Goal: Task Accomplishment & Management: Manage account settings

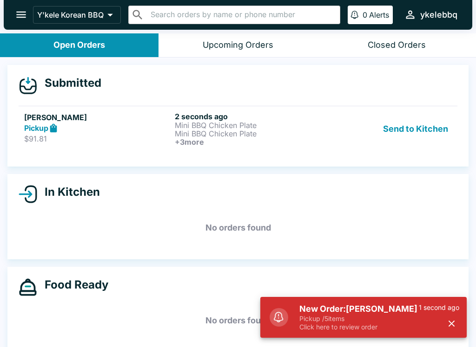
click at [414, 305] on h5 "New Order: [PERSON_NAME]" at bounding box center [358, 309] width 119 height 11
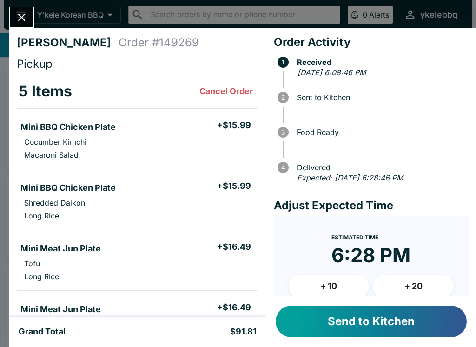
click at [374, 320] on button "Send to Kitchen" at bounding box center [370, 322] width 191 height 32
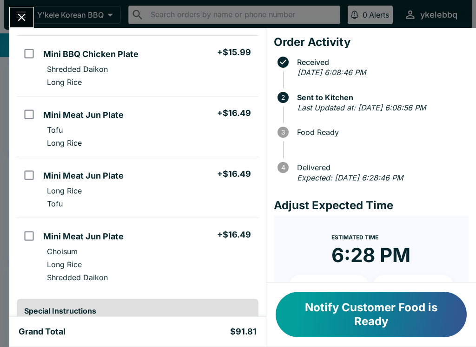
scroll to position [132, 0]
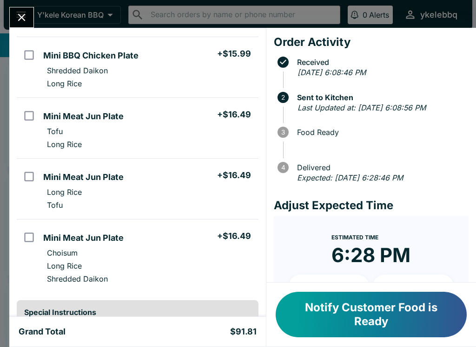
click at [24, 15] on icon "Close" at bounding box center [21, 17] width 7 height 7
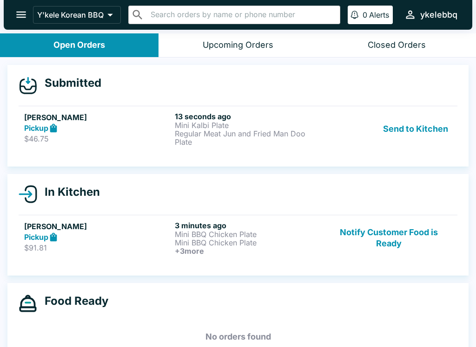
click at [121, 127] on div "Pickup" at bounding box center [97, 128] width 147 height 11
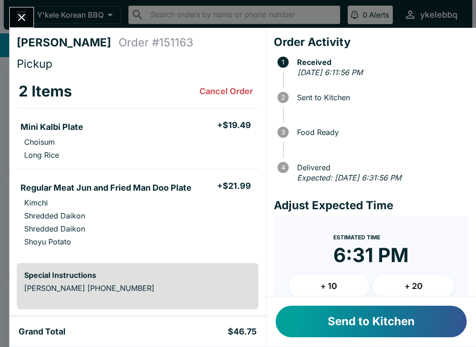
click at [430, 319] on button "Send to Kitchen" at bounding box center [370, 322] width 191 height 32
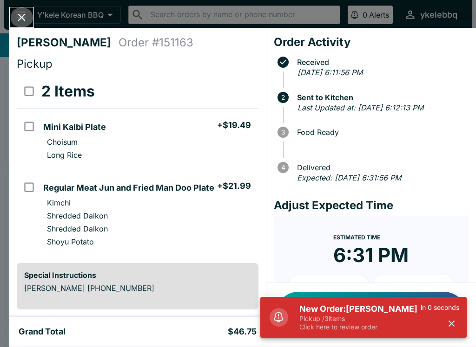
click at [18, 19] on icon "Close" at bounding box center [21, 17] width 13 height 13
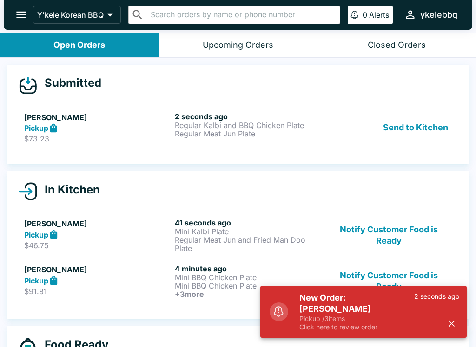
click at [109, 136] on p "$73.23" at bounding box center [97, 138] width 147 height 9
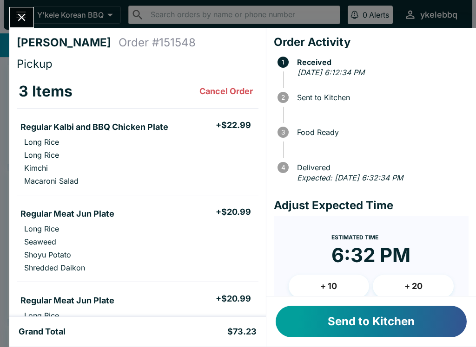
click at [412, 327] on button "Send to Kitchen" at bounding box center [370, 322] width 191 height 32
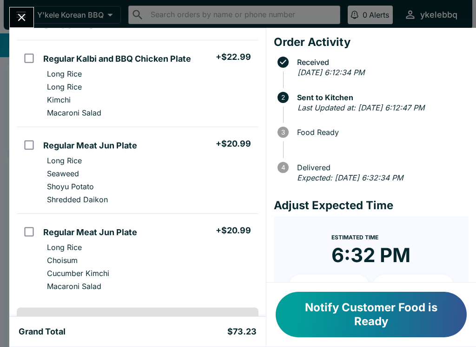
scroll to position [68, 0]
click at [10, 19] on button "Close" at bounding box center [22, 17] width 24 height 20
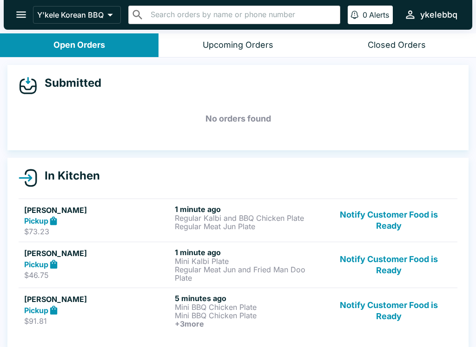
click at [66, 278] on p "$46.75" at bounding box center [97, 275] width 147 height 9
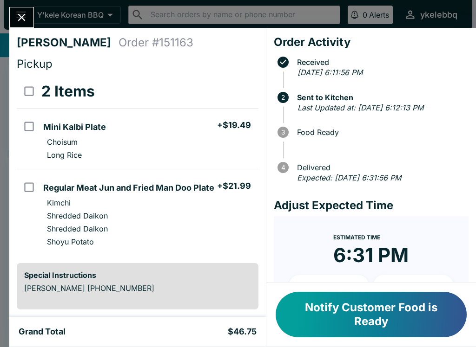
click at [4, 13] on div "[PERSON_NAME] Order # 151163 Pickup 2 Items Mini Kalbi Plate + $19.49 Choisum L…" at bounding box center [238, 173] width 476 height 347
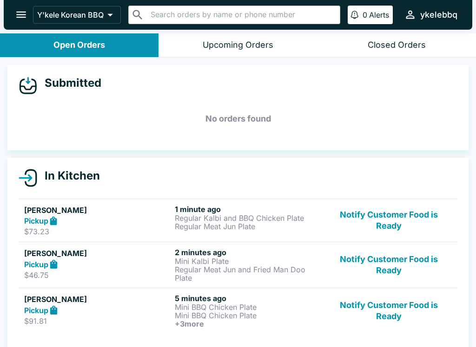
click at [136, 265] on div "Pickup" at bounding box center [97, 264] width 147 height 11
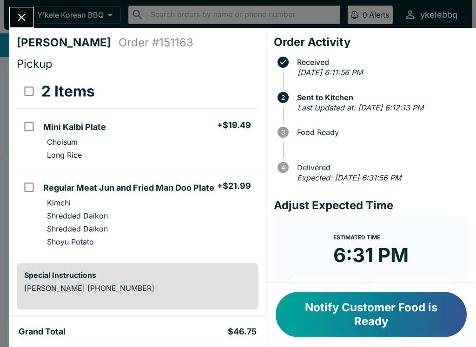
click at [17, 23] on icon "Close" at bounding box center [21, 17] width 13 height 13
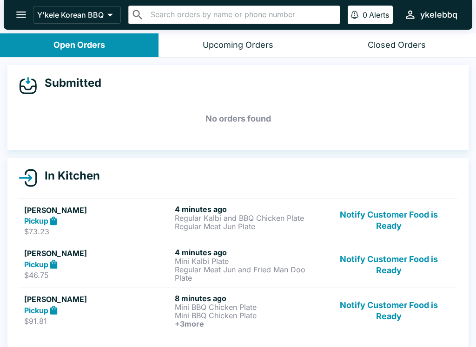
click at [393, 265] on button "Notify Customer Food is Ready" at bounding box center [389, 265] width 126 height 34
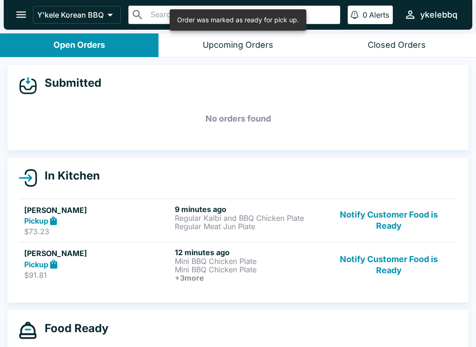
click at [386, 274] on button "Notify Customer Food is Ready" at bounding box center [389, 265] width 126 height 34
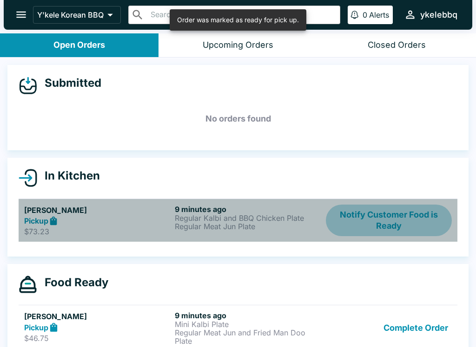
click at [383, 229] on button "Notify Customer Food is Ready" at bounding box center [389, 221] width 126 height 32
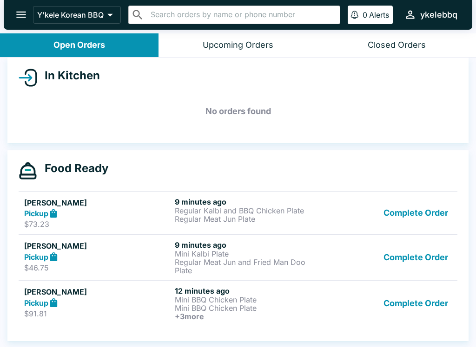
scroll to position [100, 0]
click at [118, 216] on div "Pickup" at bounding box center [97, 214] width 147 height 11
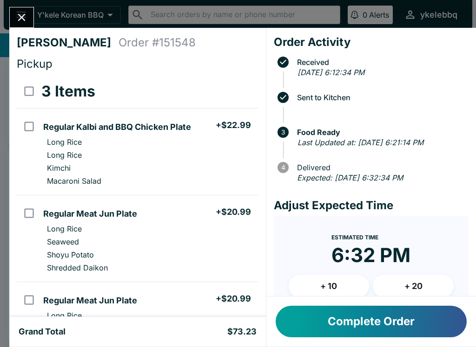
click at [408, 321] on button "Complete Order" at bounding box center [370, 322] width 191 height 32
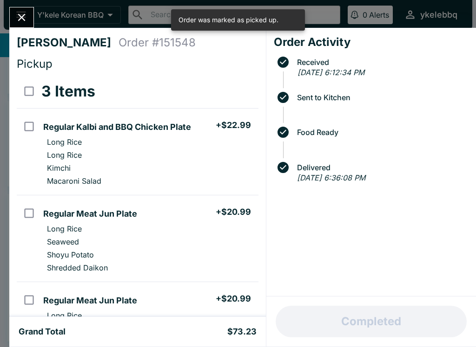
scroll to position [57, 0]
click at [23, 14] on icon "Close" at bounding box center [21, 17] width 13 height 13
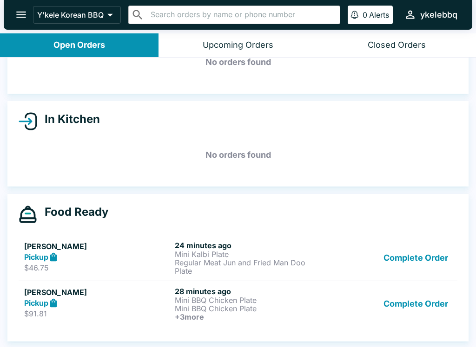
click at [133, 257] on div "Pickup" at bounding box center [97, 257] width 147 height 11
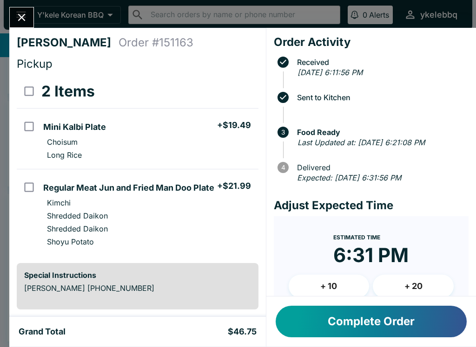
click at [420, 327] on button "Complete Order" at bounding box center [370, 322] width 191 height 32
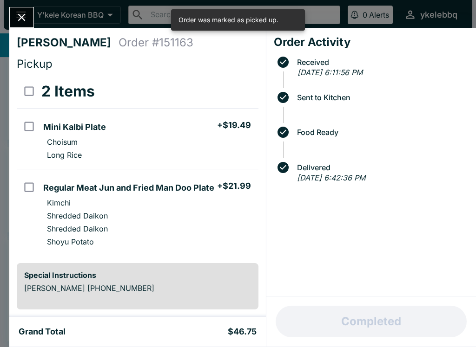
scroll to position [11, 0]
click at [22, 19] on icon "Close" at bounding box center [21, 17] width 13 height 13
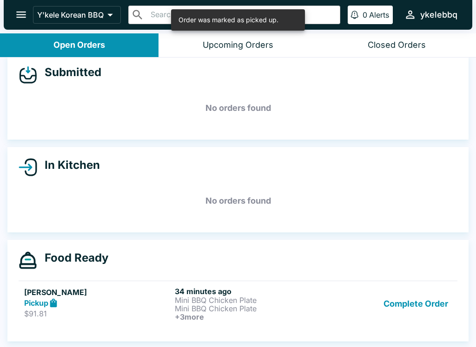
click at [155, 304] on div "Pickup" at bounding box center [97, 303] width 147 height 11
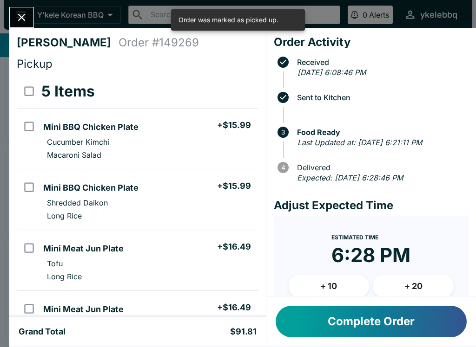
click at [410, 319] on button "Complete Order" at bounding box center [370, 322] width 191 height 32
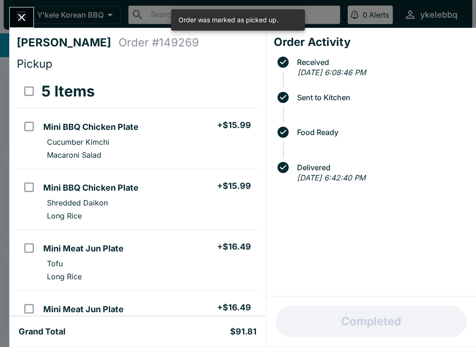
click at [29, 14] on button "Close" at bounding box center [22, 17] width 24 height 20
